Goal: Task Accomplishment & Management: Manage account settings

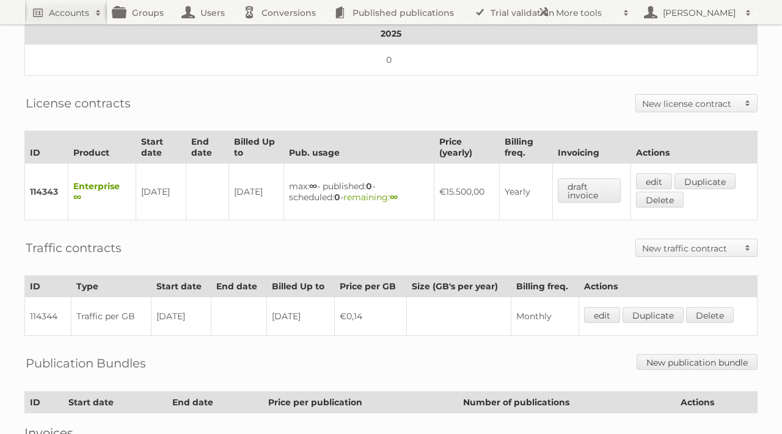
scroll to position [224, 0]
click at [650, 175] on link "edit" at bounding box center [654, 180] width 36 height 16
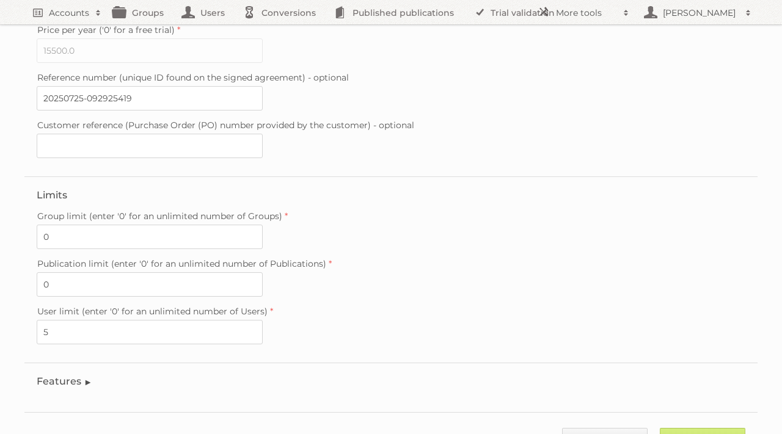
scroll to position [346, 0]
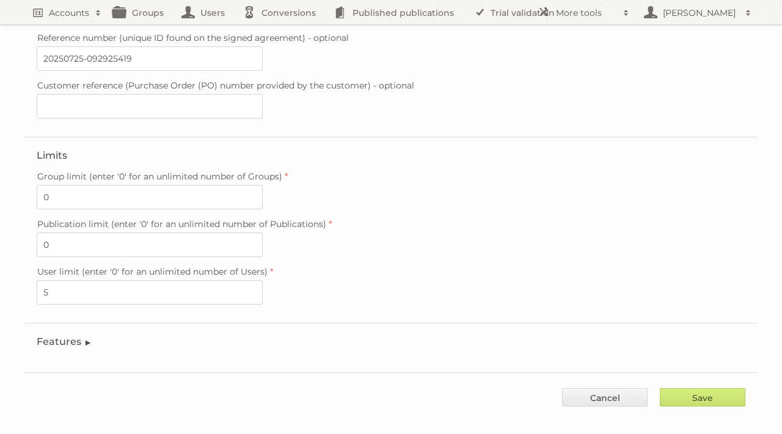
click at [90, 336] on legend "Features" at bounding box center [65, 342] width 56 height 12
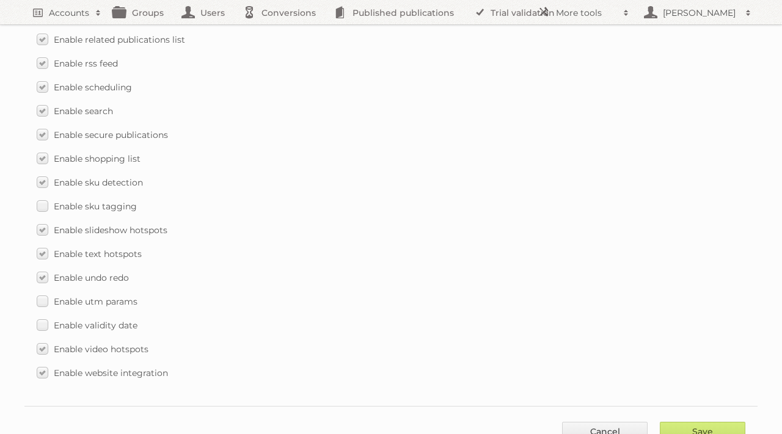
scroll to position [1777, 0]
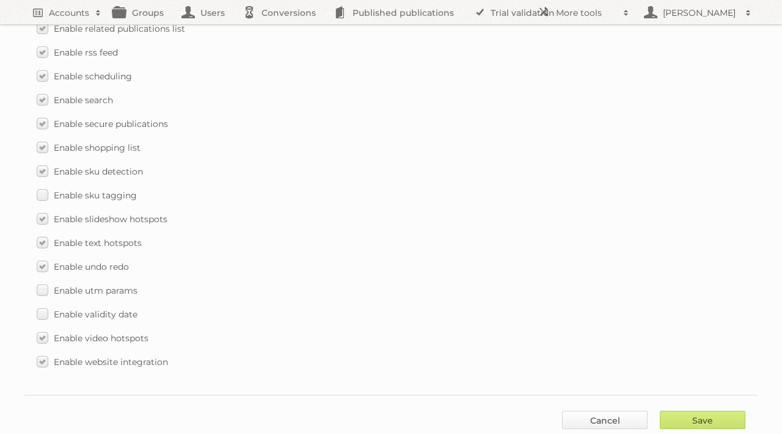
click at [606, 411] on link "Cancel" at bounding box center [605, 420] width 86 height 18
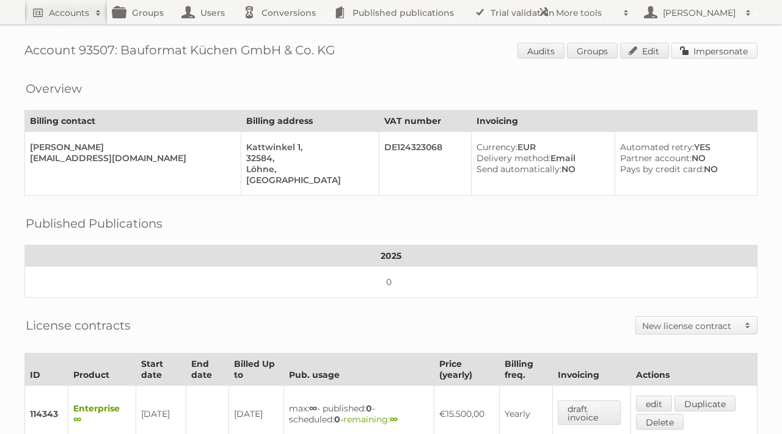
click at [716, 53] on link "Impersonate" at bounding box center [714, 51] width 86 height 16
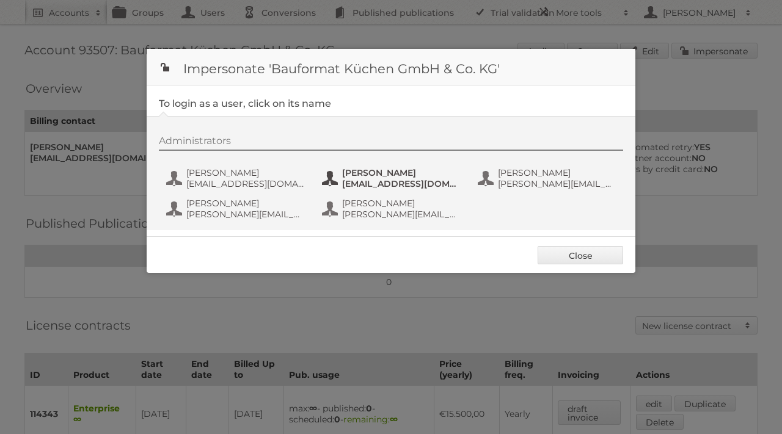
click at [407, 186] on span "[EMAIL_ADDRESS][DOMAIN_NAME]" at bounding box center [401, 183] width 118 height 11
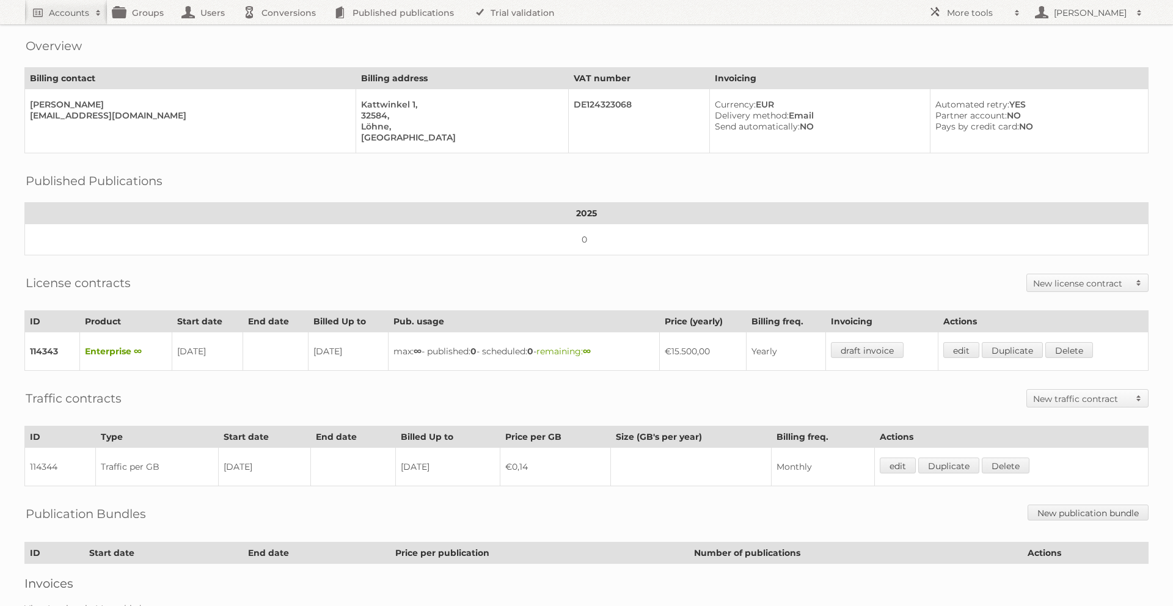
scroll to position [44, 0]
